Goal: Task Accomplishment & Management: Manage account settings

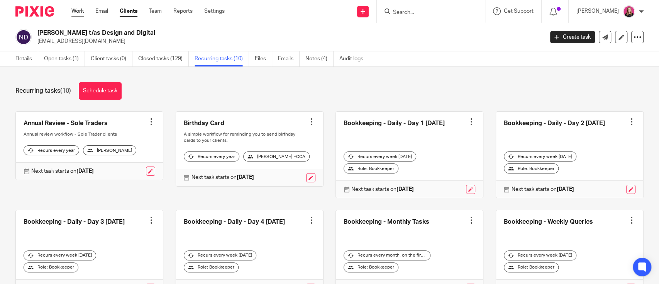
click at [73, 10] on link "Work" at bounding box center [77, 11] width 12 height 8
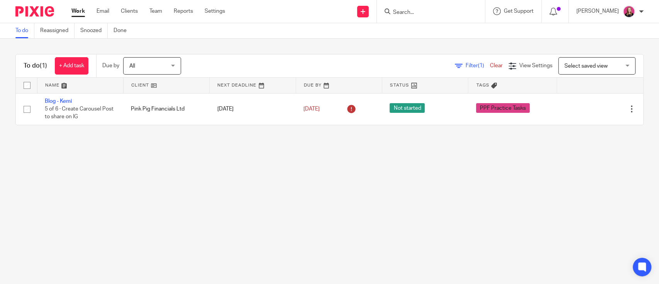
click at [398, 2] on div at bounding box center [431, 11] width 108 height 23
click at [405, 11] on input "Search" at bounding box center [426, 12] width 69 height 7
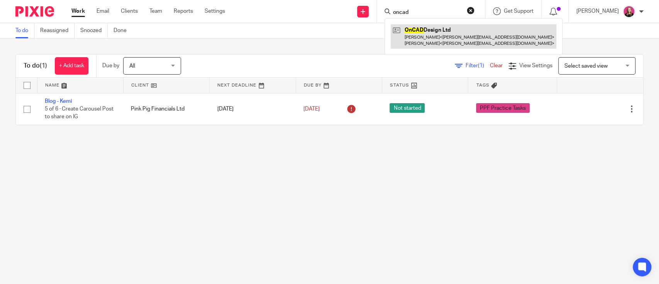
type input "oncad"
click at [436, 39] on link at bounding box center [474, 36] width 166 height 24
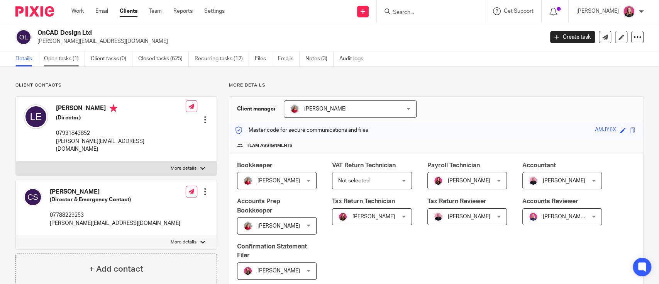
click at [56, 56] on link "Open tasks (1)" at bounding box center [64, 58] width 41 height 15
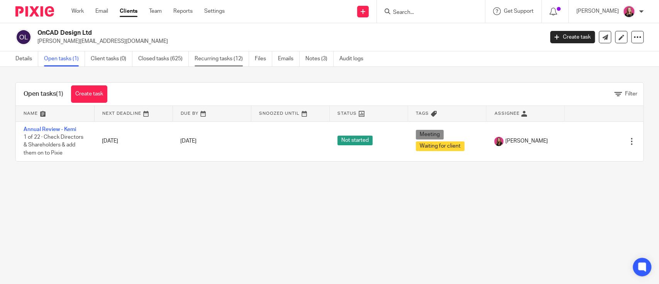
click at [208, 58] on link "Recurring tasks (12)" at bounding box center [222, 58] width 54 height 15
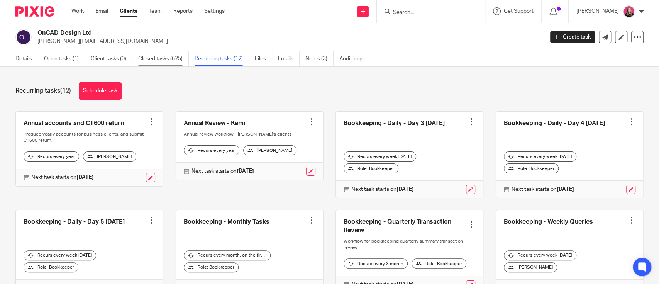
click at [154, 60] on link "Closed tasks (625)" at bounding box center [163, 58] width 51 height 15
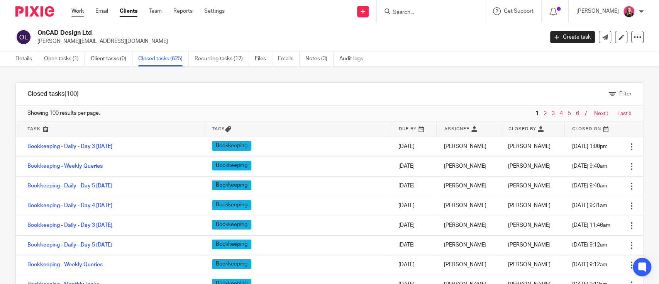
click at [78, 12] on link "Work" at bounding box center [77, 11] width 12 height 8
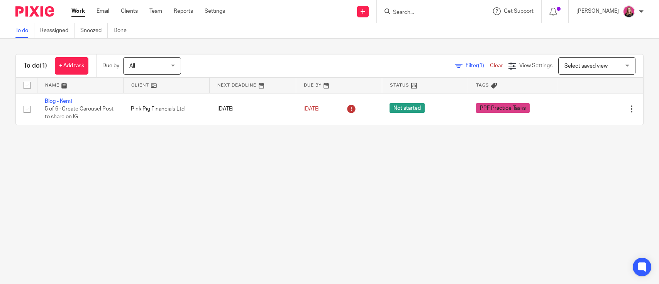
click at [423, 14] on input "Search" at bounding box center [426, 12] width 69 height 7
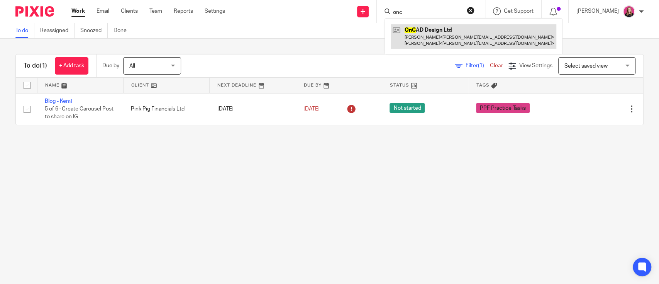
type input "onc"
click at [434, 28] on link at bounding box center [474, 36] width 166 height 24
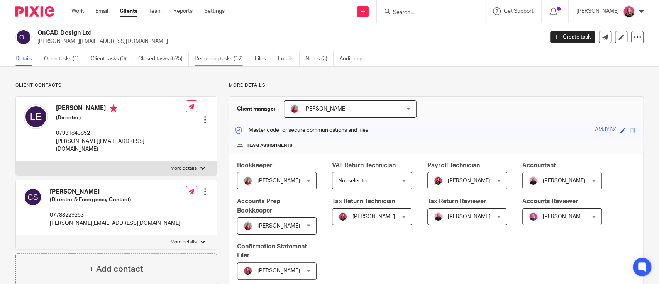
click at [211, 61] on link "Recurring tasks (12)" at bounding box center [222, 58] width 54 height 15
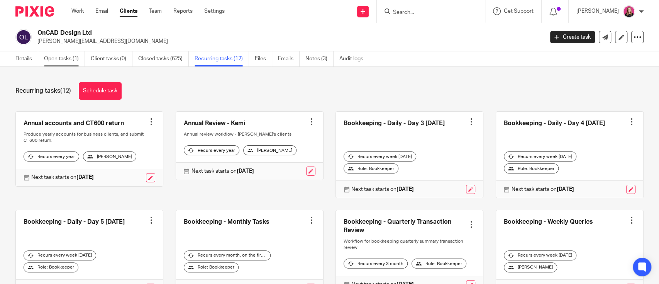
click at [56, 63] on link "Open tasks (1)" at bounding box center [64, 58] width 41 height 15
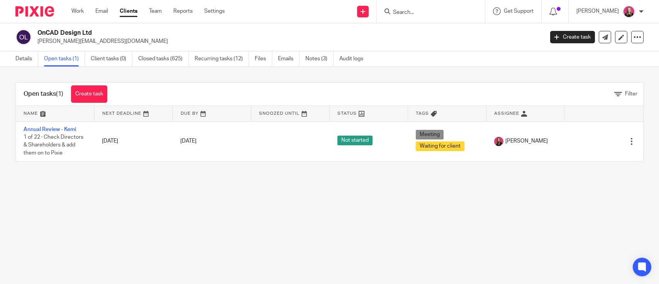
click at [20, 58] on link "Details" at bounding box center [26, 58] width 23 height 15
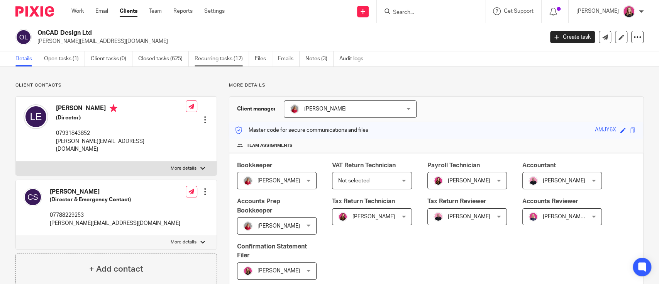
click at [229, 57] on link "Recurring tasks (12)" at bounding box center [222, 58] width 54 height 15
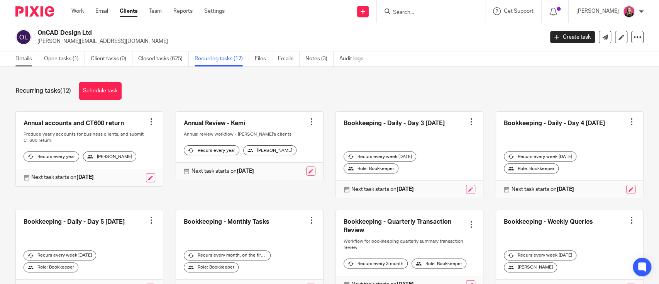
click at [30, 58] on link "Details" at bounding box center [26, 58] width 23 height 15
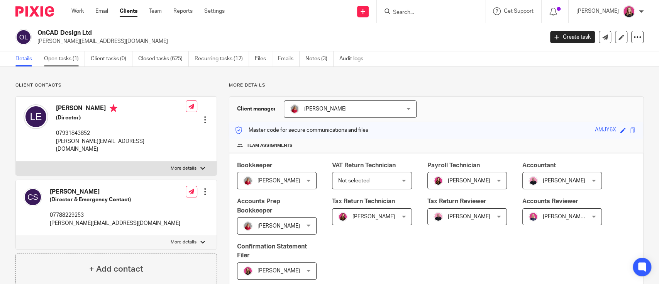
click at [67, 57] on link "Open tasks (1)" at bounding box center [64, 58] width 41 height 15
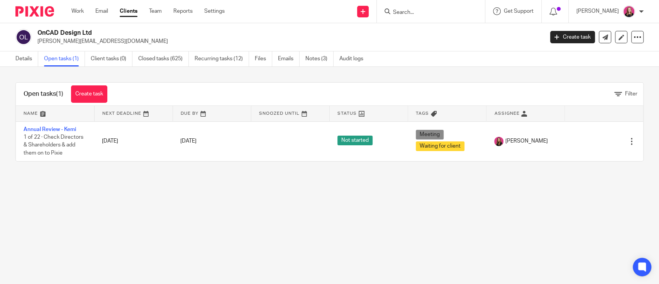
click at [56, 127] on link "Annual Review - Kemi" at bounding box center [50, 129] width 53 height 5
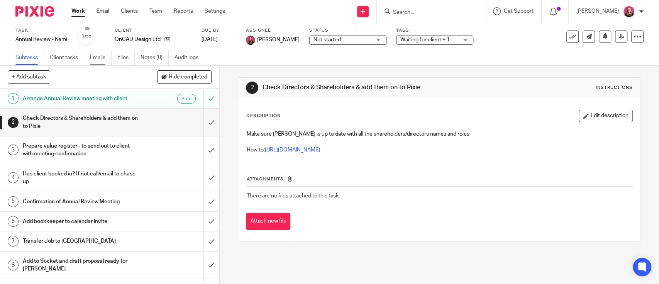
click at [95, 58] on link "Emails" at bounding box center [101, 57] width 22 height 15
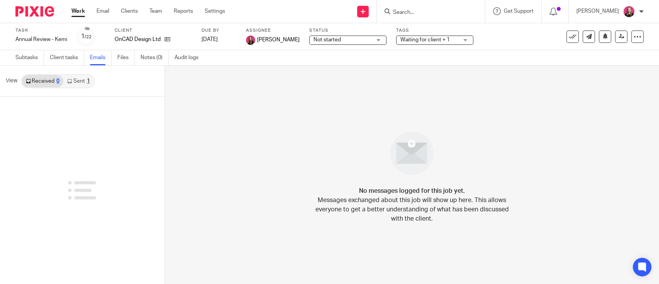
click at [75, 83] on link "Sent 1" at bounding box center [78, 81] width 30 height 12
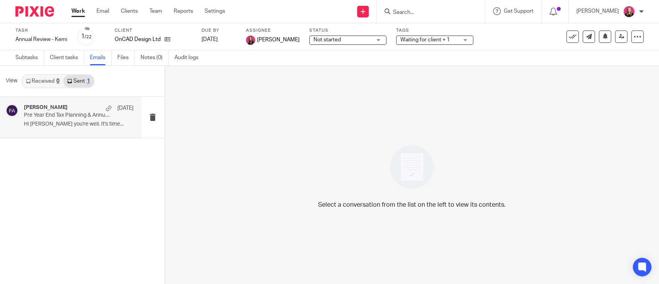
click at [69, 119] on div "Francesca Allebone 1 Sep Pre Year End Tax Planning & Annual Review Hi Lionel Ho…" at bounding box center [79, 117] width 110 height 26
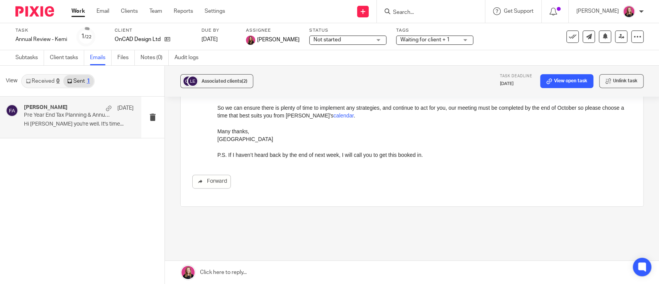
scroll to position [241, 0]
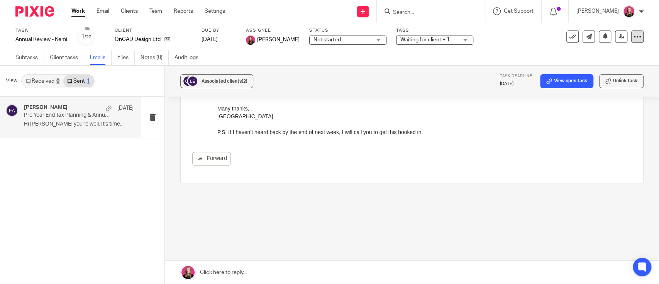
click at [633, 37] on icon at bounding box center [637, 37] width 8 height 8
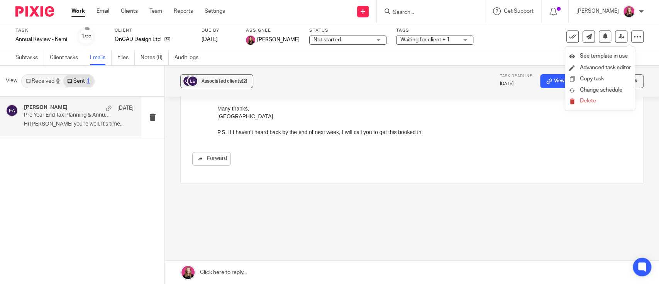
click at [586, 98] on span "Delete" at bounding box center [588, 100] width 16 height 5
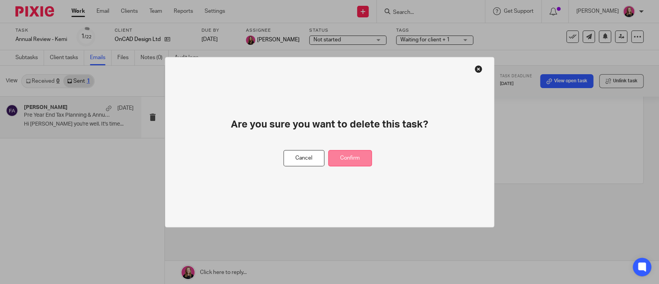
click at [352, 154] on button "Confirm" at bounding box center [350, 158] width 44 height 17
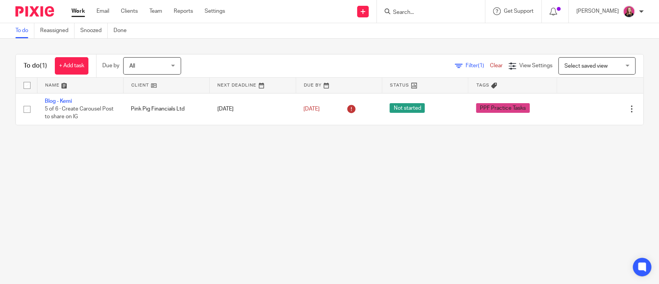
click at [411, 12] on input "Search" at bounding box center [426, 12] width 69 height 7
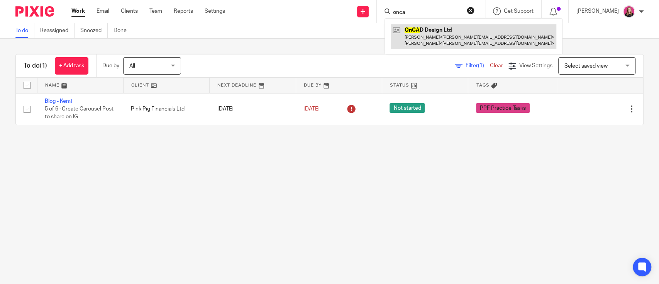
type input "onca"
click at [411, 25] on link at bounding box center [474, 36] width 166 height 24
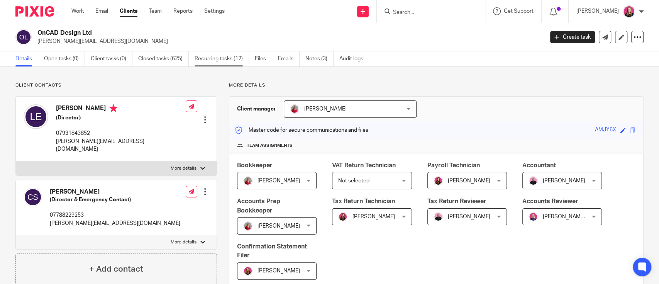
click at [239, 52] on link "Recurring tasks (12)" at bounding box center [222, 58] width 54 height 15
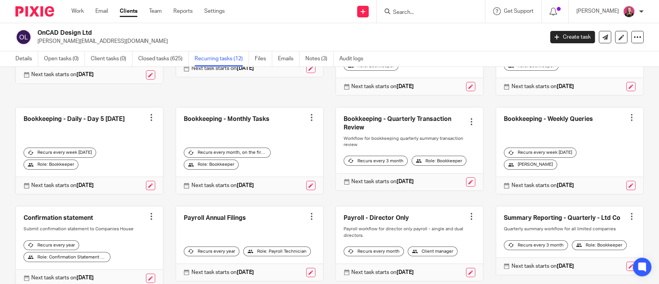
scroll to position [140, 0]
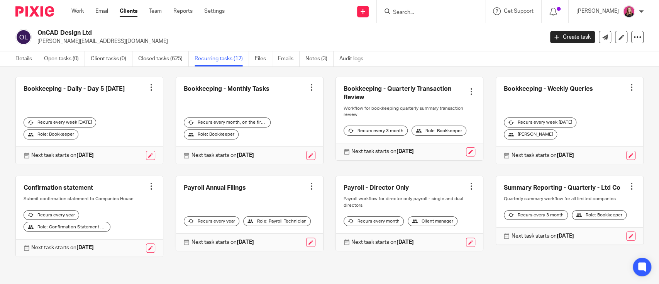
click at [628, 182] on div at bounding box center [632, 186] width 8 height 8
click at [572, 230] on span "Cancel schedule" at bounding box center [587, 229] width 41 height 5
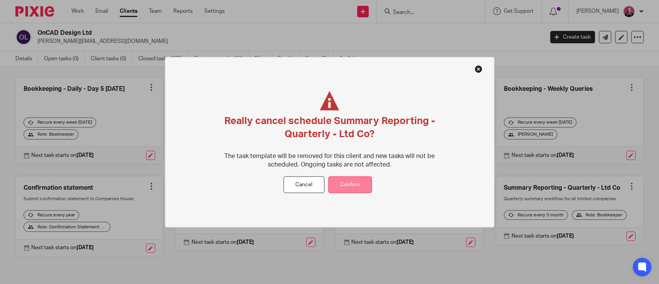
click at [366, 188] on button "Confirm" at bounding box center [350, 184] width 44 height 17
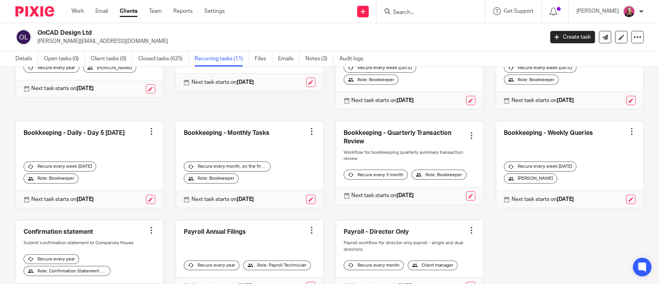
scroll to position [140, 0]
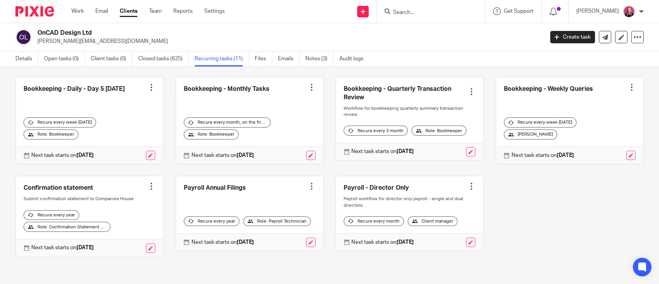
click at [308, 182] on div at bounding box center [312, 186] width 8 height 8
click at [281, 225] on button "Cancel schedule" at bounding box center [275, 230] width 62 height 10
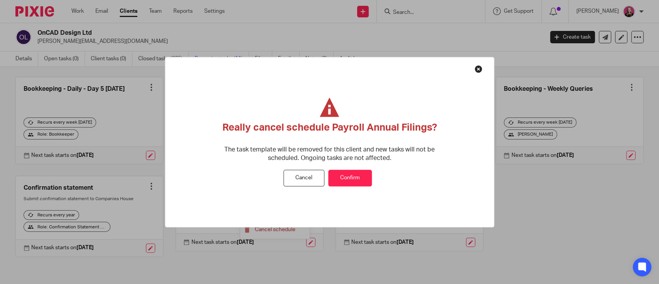
click at [362, 180] on button "Confirm" at bounding box center [350, 178] width 44 height 17
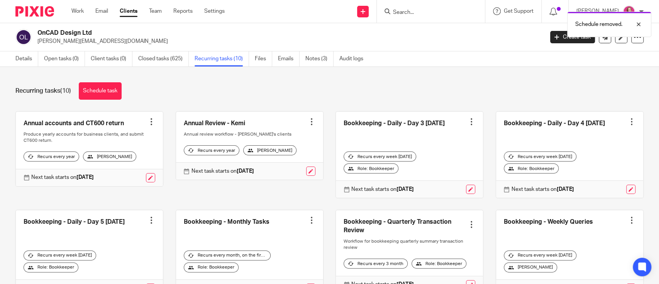
scroll to position [103, 0]
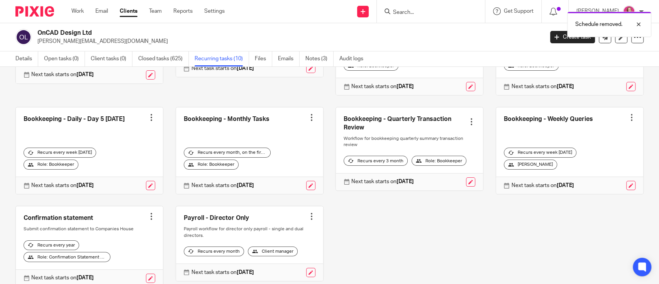
click at [467, 122] on div at bounding box center [471, 122] width 8 height 8
click at [430, 170] on span "Cancel schedule" at bounding box center [431, 169] width 41 height 5
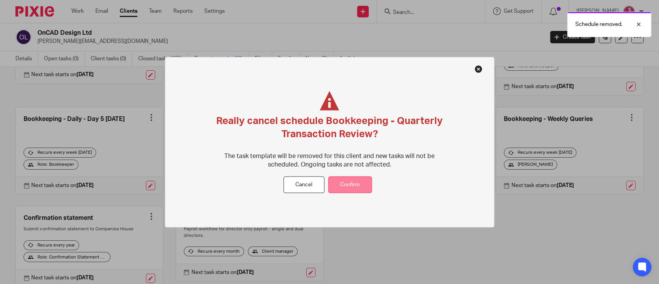
click at [362, 179] on button "Confirm" at bounding box center [350, 184] width 44 height 17
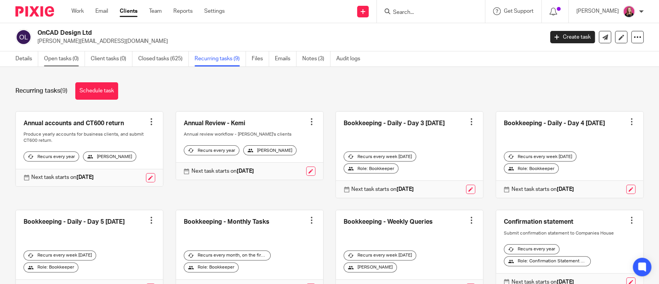
click at [49, 63] on link "Open tasks (0)" at bounding box center [64, 58] width 41 height 15
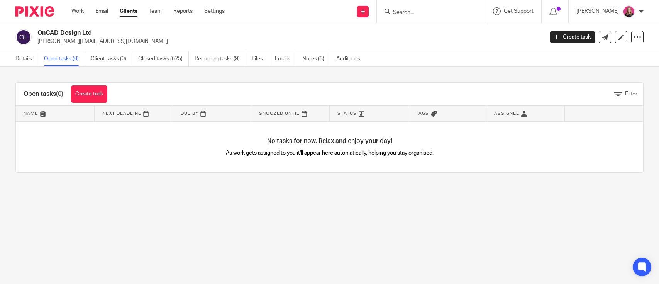
click at [88, 94] on link "Create task" at bounding box center [89, 93] width 36 height 17
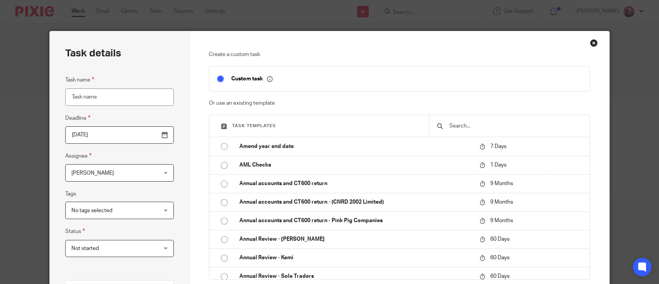
click at [115, 95] on input "Task name" at bounding box center [119, 96] width 108 height 17
type input "C"
type input "H"
drag, startPoint x: 539, startPoint y: 125, endPoint x: 534, endPoint y: 122, distance: 5.4
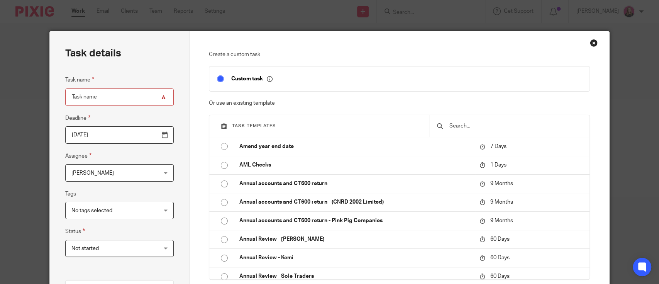
click at [537, 125] on input "text" at bounding box center [515, 126] width 133 height 8
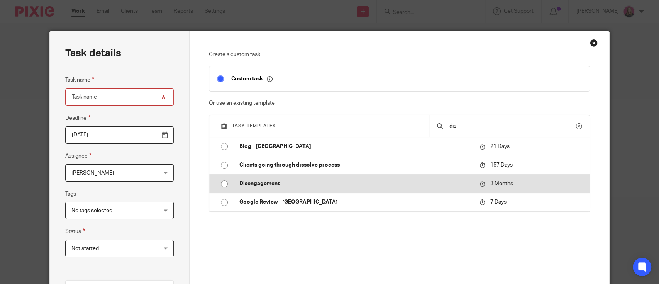
type input "dis"
click at [271, 174] on td "Disengagement" at bounding box center [354, 183] width 244 height 19
type input "2025-12-17"
type input "Disengagement"
checkbox input "false"
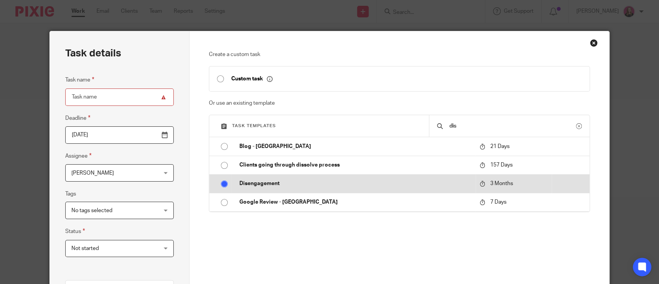
radio input "true"
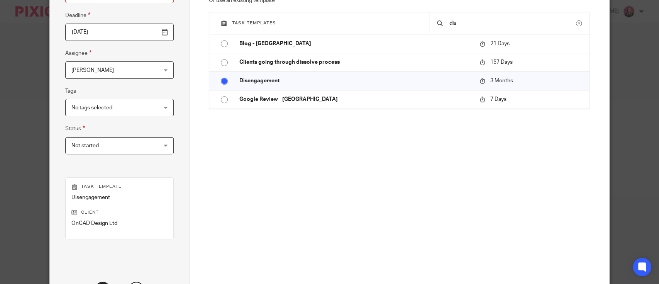
scroll to position [172, 0]
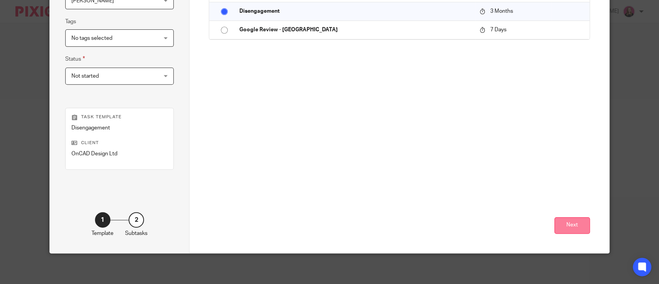
click at [559, 227] on button "Next" at bounding box center [572, 225] width 36 height 17
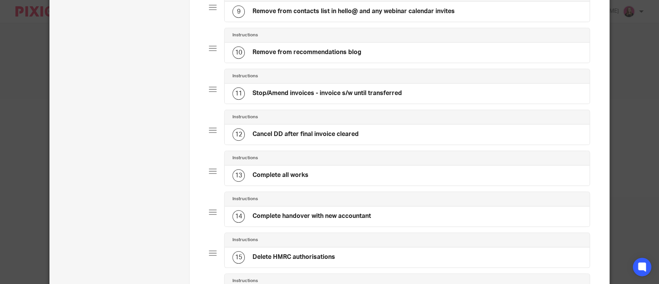
scroll to position [638, 0]
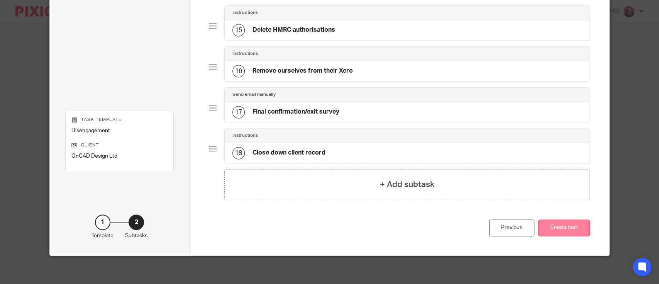
click at [553, 227] on button "Create task" at bounding box center [564, 227] width 52 height 17
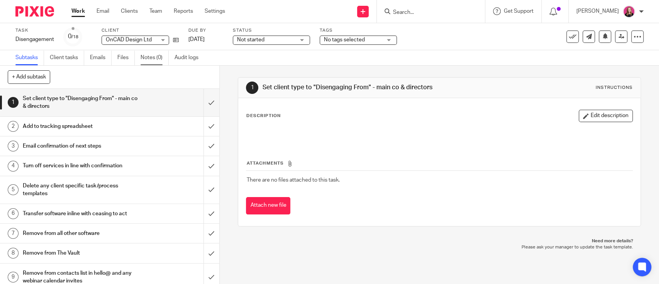
click at [148, 60] on link "Notes (0)" at bounding box center [155, 57] width 28 height 15
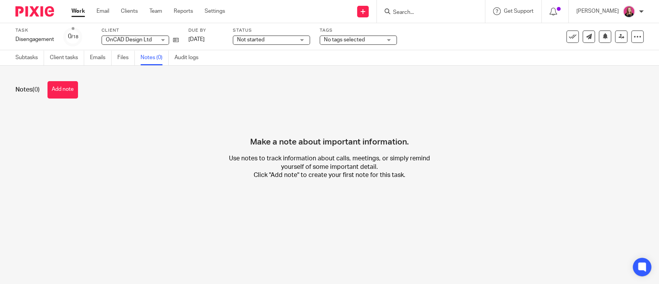
click at [81, 85] on div "Notes (0) Add note" at bounding box center [329, 89] width 628 height 17
click at [80, 86] on div "Notes (0) Add note" at bounding box center [329, 89] width 628 height 17
click at [71, 86] on button "Add note" at bounding box center [62, 89] width 30 height 17
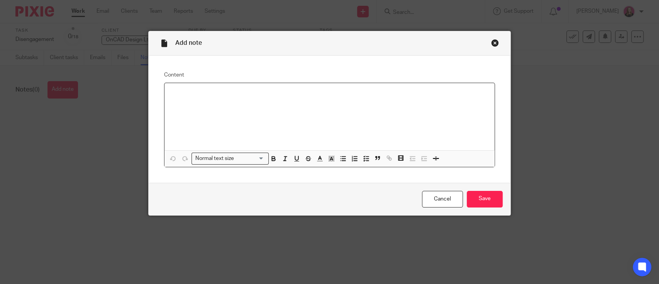
click at [196, 107] on div at bounding box center [329, 116] width 330 height 67
click at [228, 98] on div at bounding box center [329, 116] width 330 height 67
paste div
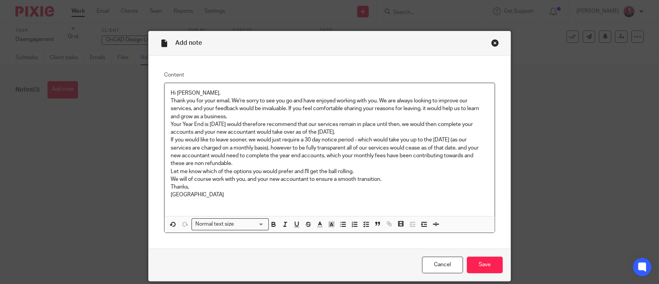
click at [238, 117] on p "Thank you for your email. We're sorry to see you go and have enjoyed working wi…" at bounding box center [330, 109] width 318 height 24
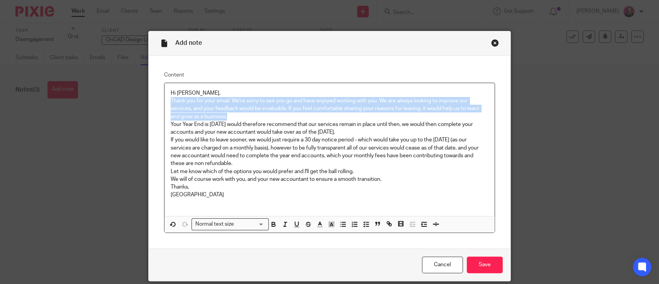
drag, startPoint x: 238, startPoint y: 117, endPoint x: 142, endPoint y: 102, distance: 97.6
click at [142, 102] on div "Add note Content Hi Lionel, Thank you for your email. We're sorry to see you go…" at bounding box center [329, 142] width 659 height 284
click at [255, 102] on p "Thank you for your email. We're sorry to see you go and have enjoyed working wi…" at bounding box center [330, 109] width 318 height 24
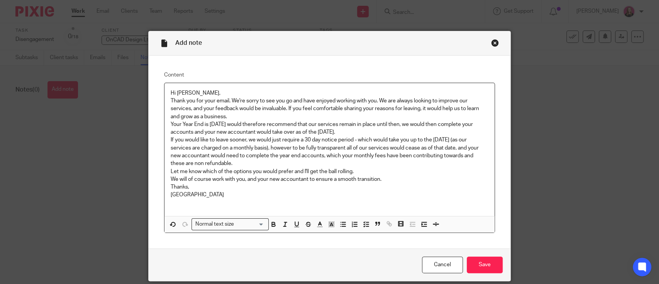
click at [238, 122] on p "Your Year End is 31st October 2025, we would therefore recommend that our servi…" at bounding box center [330, 128] width 318 height 16
click at [231, 117] on p "Thank you for your email. We're sorry to see you go and have enjoyed working wi…" at bounding box center [330, 109] width 318 height 24
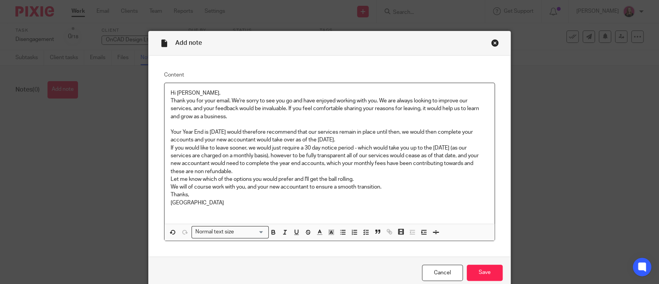
click at [237, 169] on p "If you would like to leave sooner, we would just require a 30 day notice period…" at bounding box center [330, 159] width 318 height 31
click at [418, 141] on p "Your Year End is 31st October 2025, we would therefore recommend that our servi…" at bounding box center [330, 136] width 318 height 16
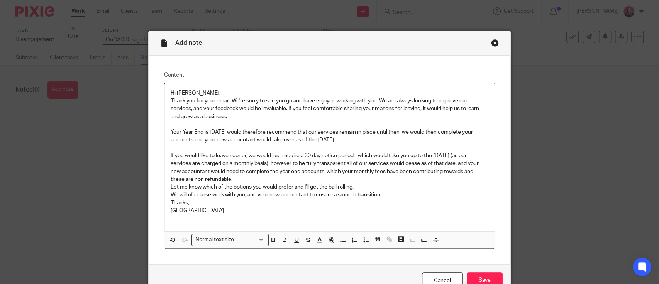
click at [269, 180] on p "If you would like to leave sooner, we would just require a 30 day notice period…" at bounding box center [330, 167] width 318 height 31
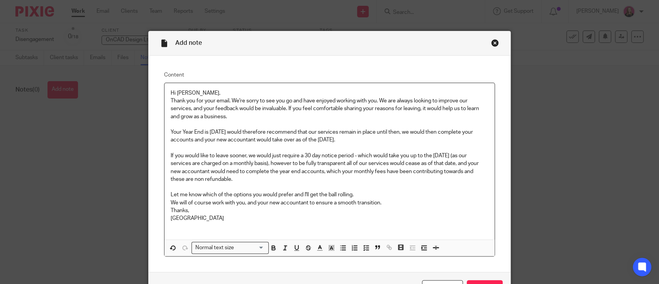
scroll to position [51, 0]
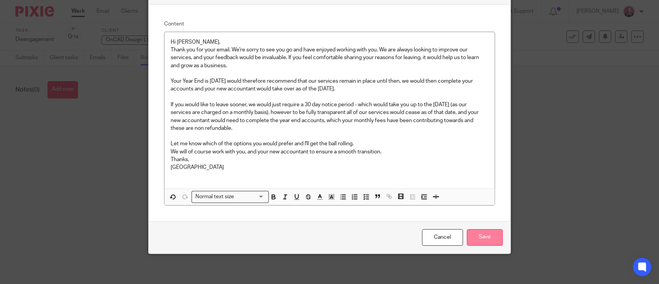
click at [488, 234] on input "Save" at bounding box center [485, 237] width 36 height 17
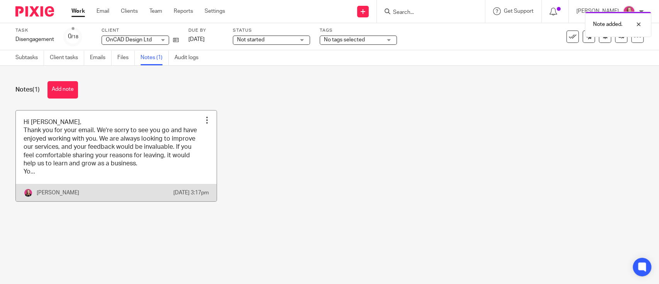
click at [62, 144] on link at bounding box center [116, 155] width 201 height 91
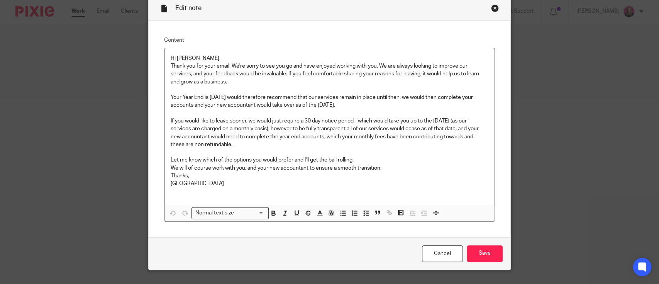
scroll to position [51, 0]
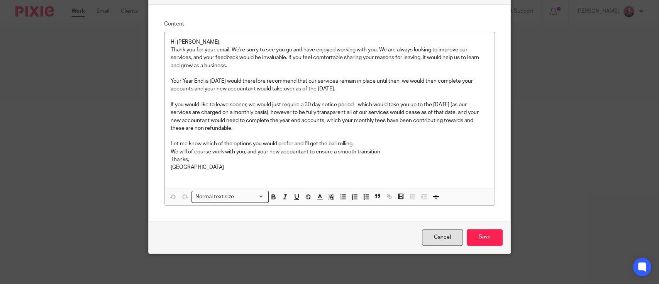
click at [440, 233] on link "Cancel" at bounding box center [442, 237] width 41 height 17
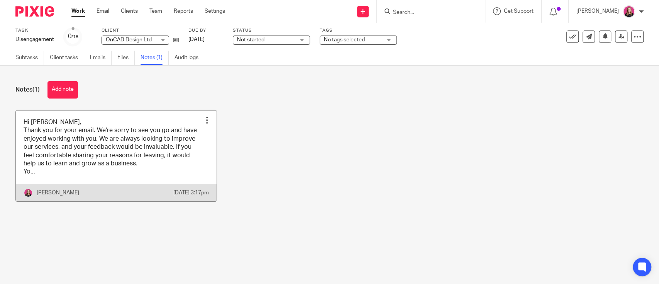
click at [50, 135] on link at bounding box center [116, 155] width 201 height 91
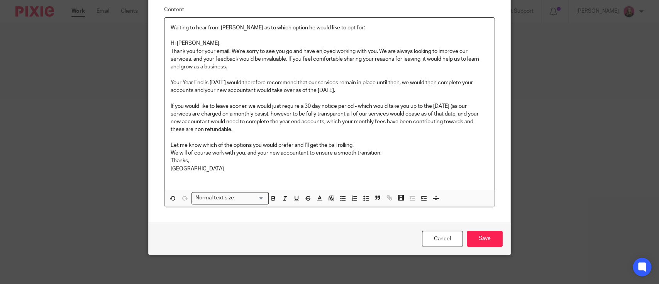
scroll to position [66, 0]
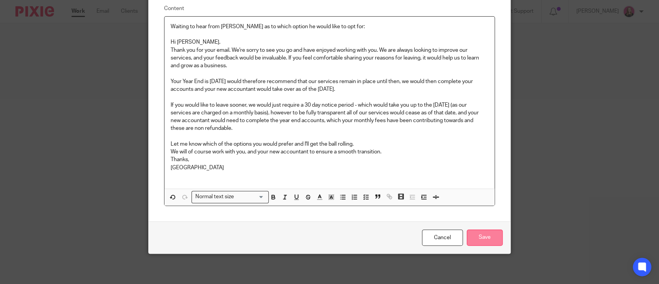
click at [486, 237] on input "Save" at bounding box center [485, 237] width 36 height 17
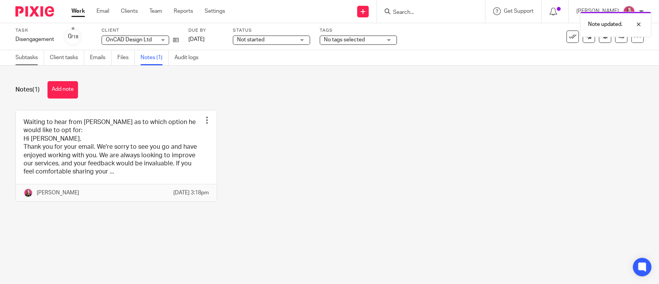
click at [22, 57] on link "Subtasks" at bounding box center [29, 57] width 29 height 15
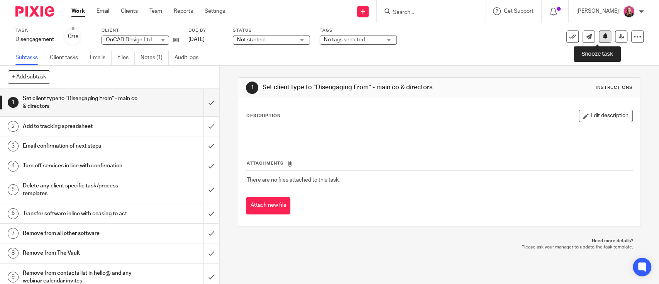
click at [599, 41] on button at bounding box center [605, 36] width 12 height 12
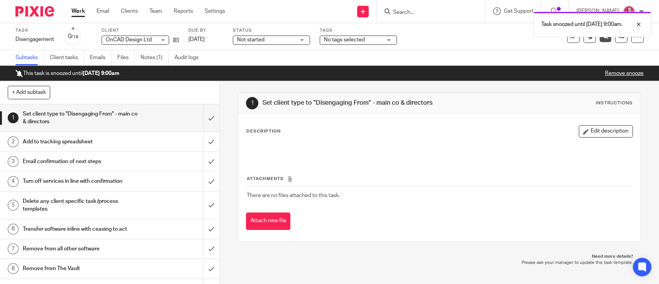
click at [81, 9] on link "Work" at bounding box center [78, 11] width 14 height 8
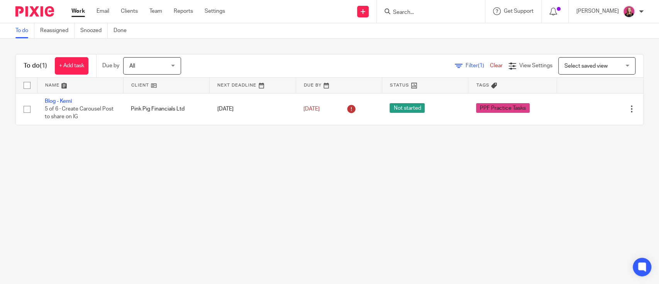
click at [77, 15] on link "Work" at bounding box center [78, 11] width 14 height 8
